Goal: Information Seeking & Learning: Learn about a topic

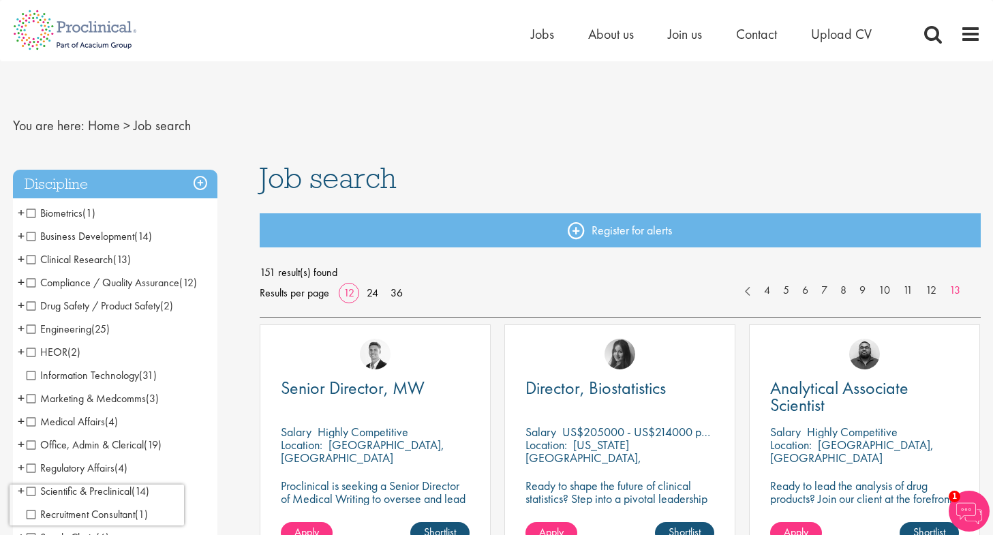
click at [27, 376] on span "Information Technology" at bounding box center [83, 375] width 112 height 14
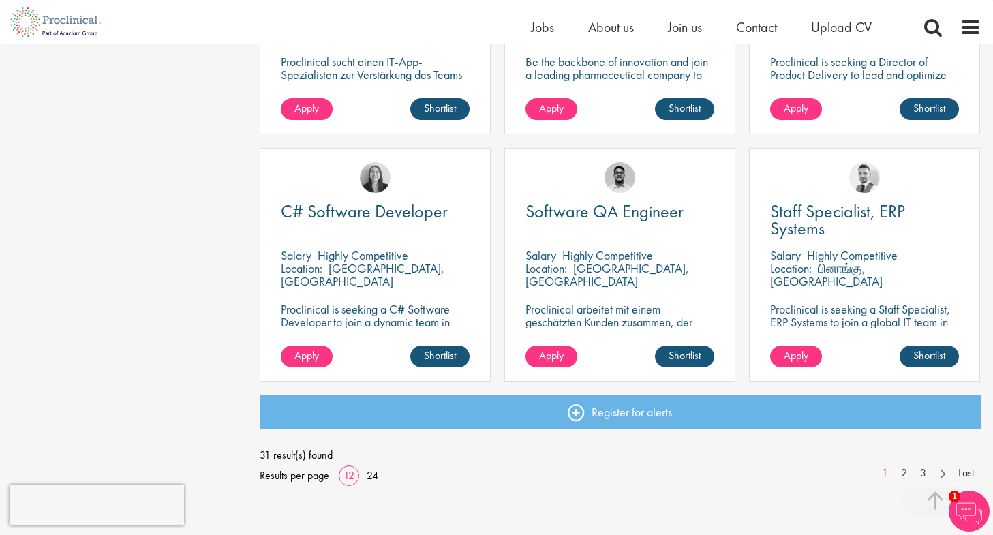
scroll to position [903, 0]
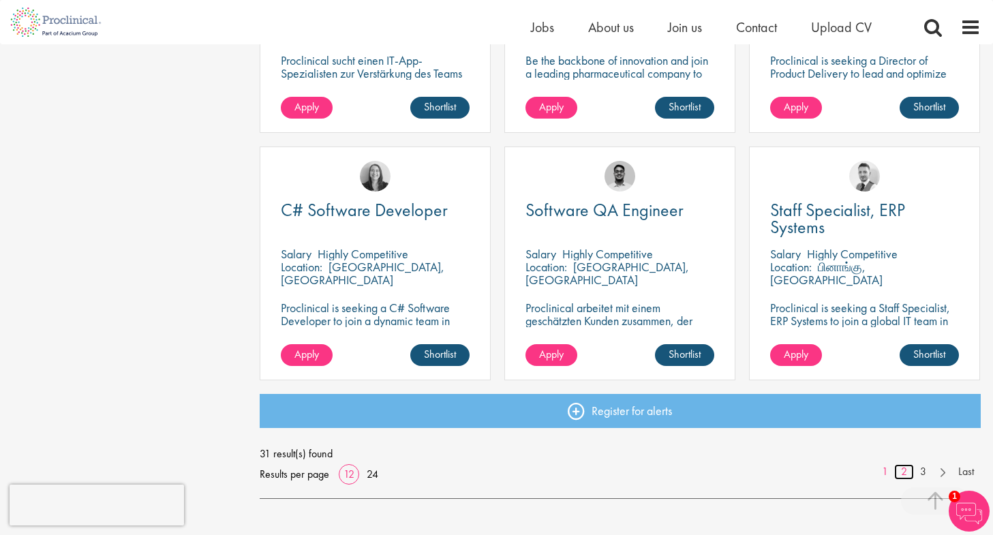
click at [905, 472] on link "2" at bounding box center [904, 472] width 20 height 16
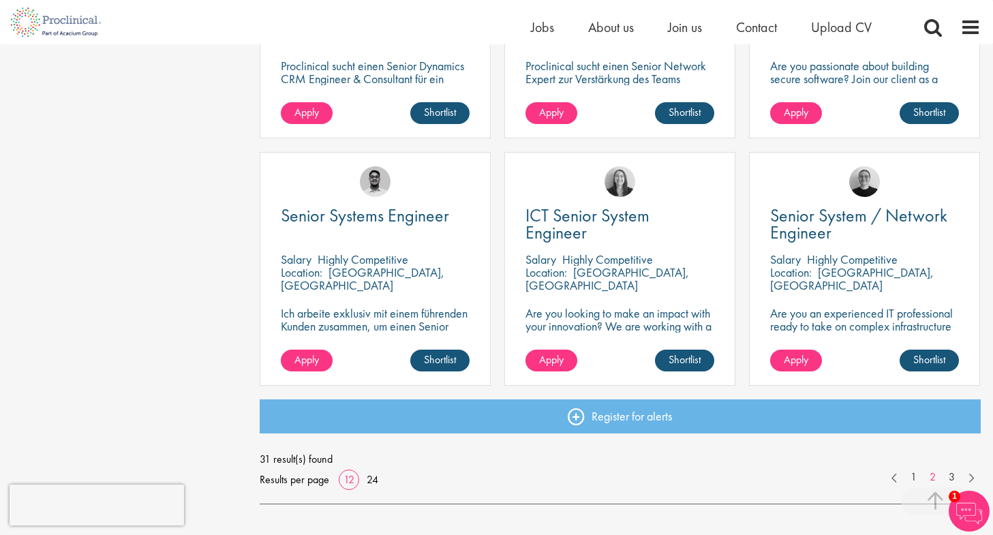
scroll to position [898, 0]
click at [951, 472] on link "3" at bounding box center [952, 477] width 20 height 16
